Goal: Task Accomplishment & Management: Complete application form

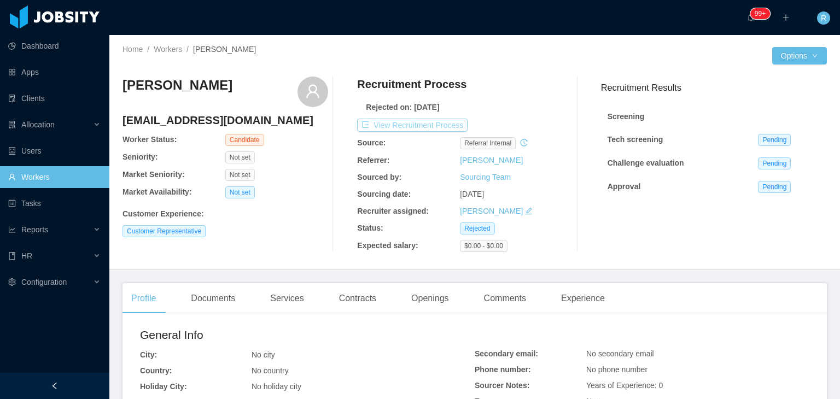
click at [435, 125] on button "View Recruitment Process" at bounding box center [412, 125] width 111 height 13
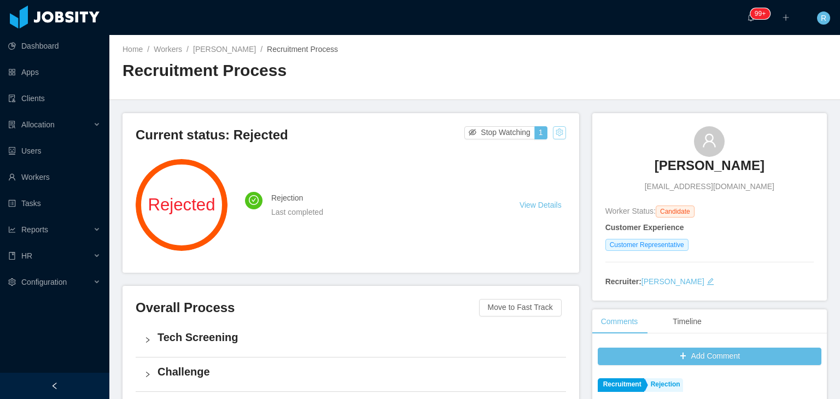
click at [556, 135] on button "button" at bounding box center [559, 132] width 13 height 13
click at [541, 167] on div "Change status" at bounding box center [530, 167] width 49 height 12
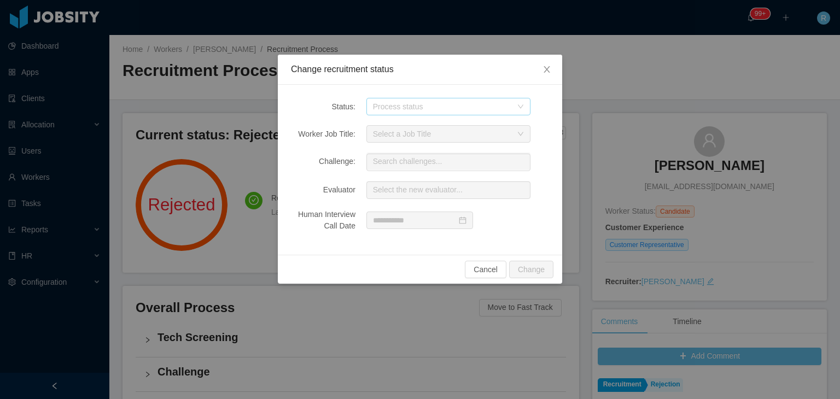
click at [452, 112] on div "Process status" at bounding box center [442, 106] width 139 height 11
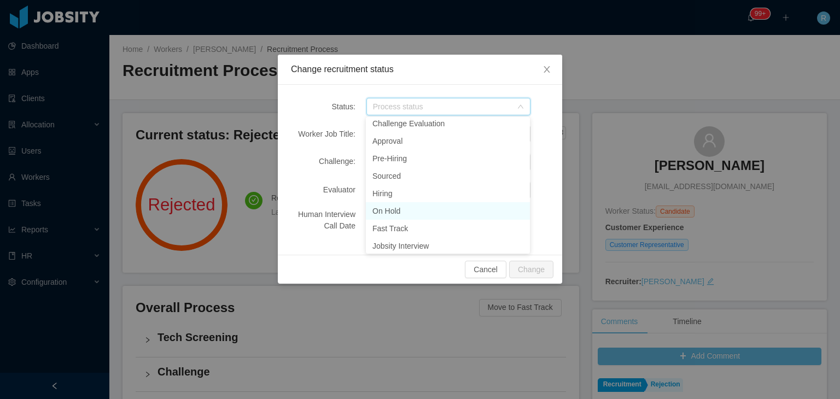
scroll to position [130, 0]
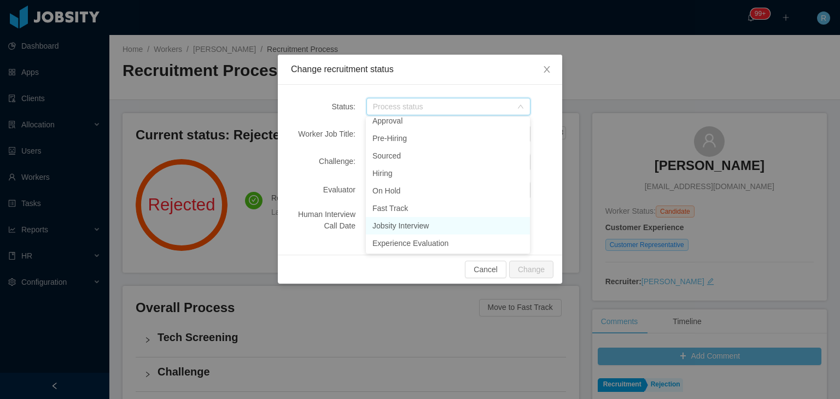
click at [422, 226] on li "Jobsity Interview" at bounding box center [448, 226] width 164 height 18
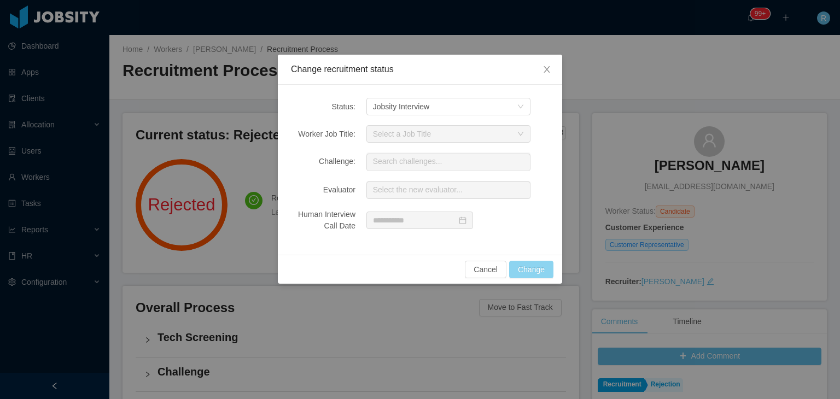
click at [540, 270] on button "Change" at bounding box center [531, 270] width 44 height 18
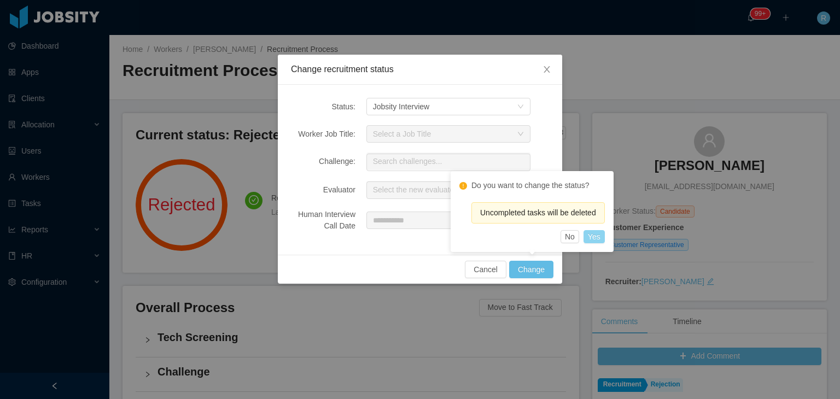
click at [596, 242] on button "Yes" at bounding box center [594, 236] width 21 height 13
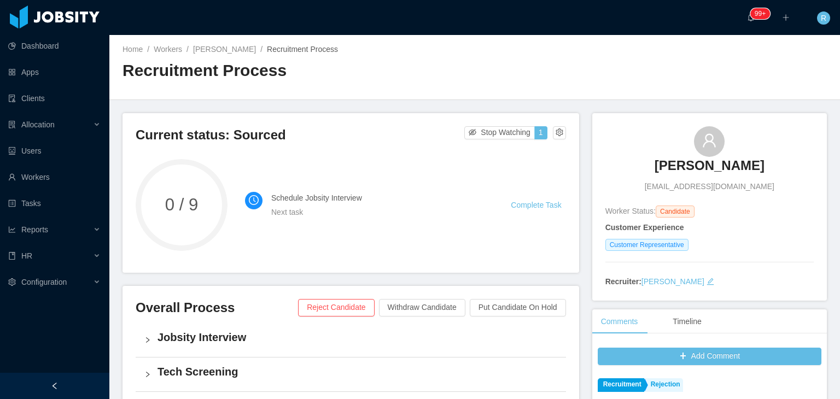
click at [640, 62] on div "Home / Workers / [PERSON_NAME] / Recruitment Process / Recruitment Process" at bounding box center [474, 67] width 731 height 65
click at [527, 206] on link "Complete Task" at bounding box center [536, 205] width 50 height 9
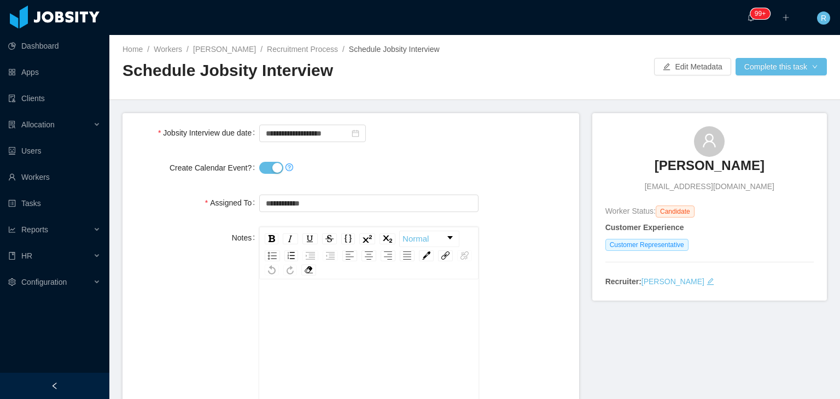
click at [271, 172] on button "Create Calendar Event?" at bounding box center [271, 168] width 24 height 12
click at [288, 129] on input "**********" at bounding box center [312, 134] width 107 height 18
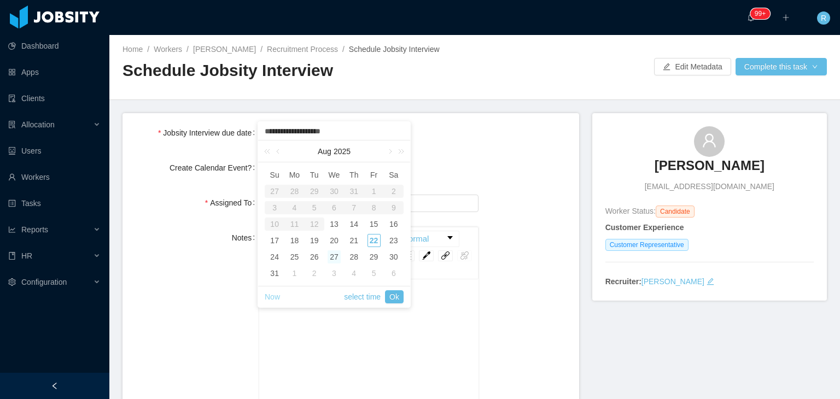
click at [277, 297] on link "Now" at bounding box center [272, 297] width 15 height 21
type input "**********"
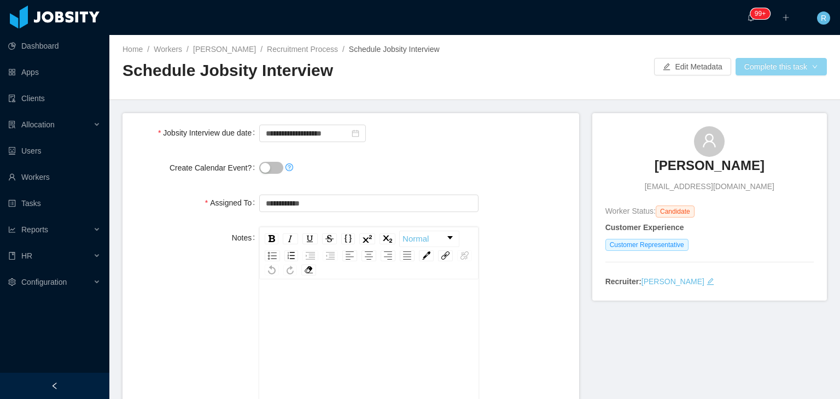
click at [763, 69] on button "Complete this task" at bounding box center [781, 67] width 91 height 18
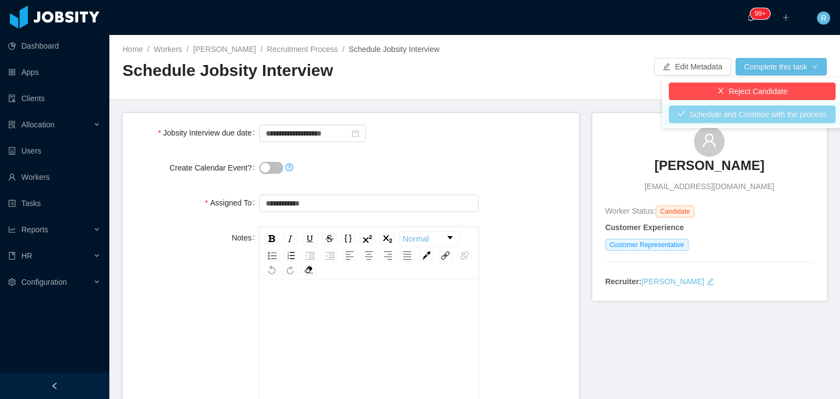
click at [742, 114] on button "Schedule and Continue with the process" at bounding box center [752, 115] width 167 height 18
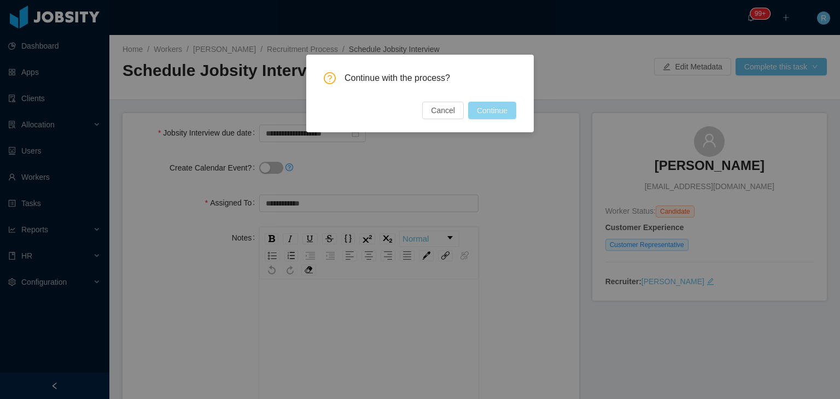
click at [490, 107] on button "Continue" at bounding box center [492, 111] width 48 height 18
